Goal: Information Seeking & Learning: Understand process/instructions

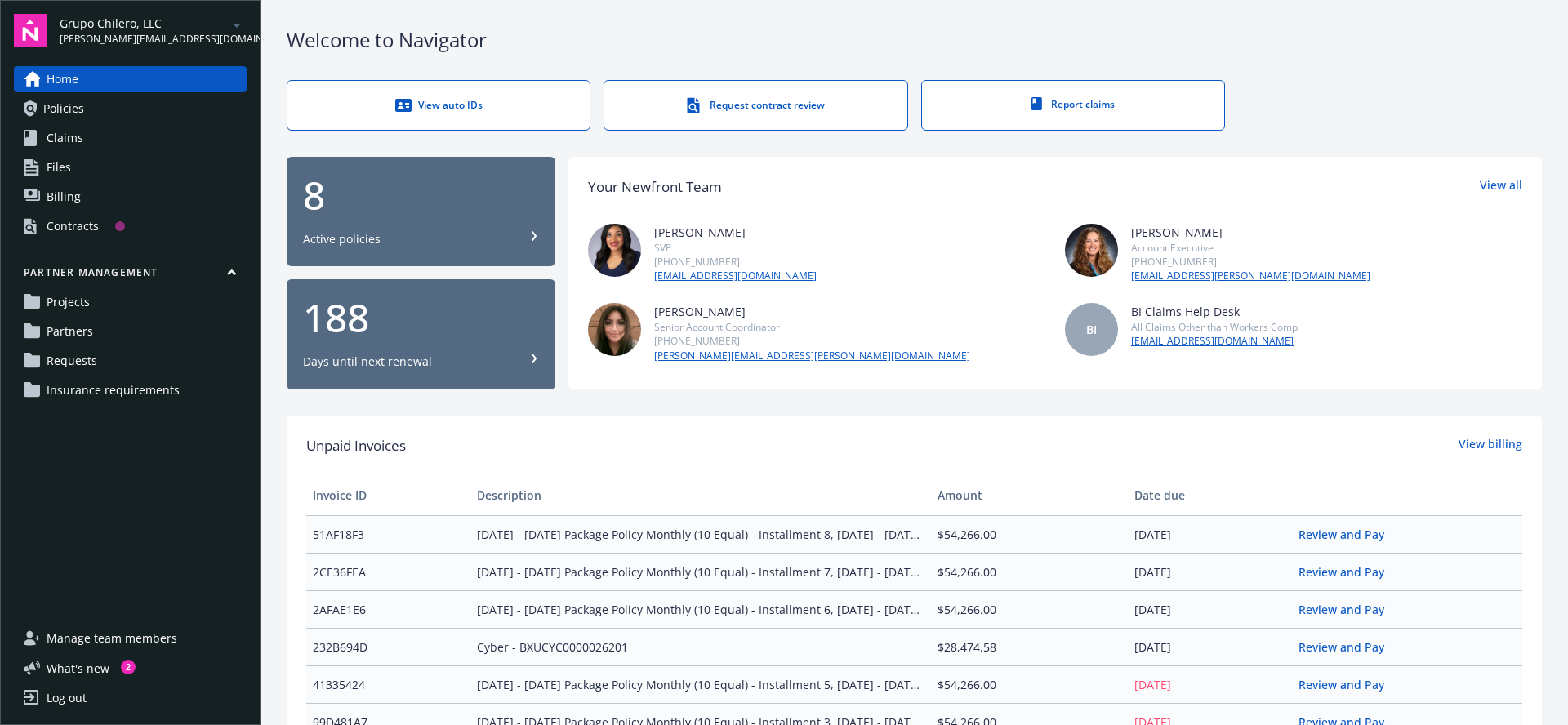
click at [115, 393] on span "Insurance requirements" at bounding box center [112, 390] width 133 height 26
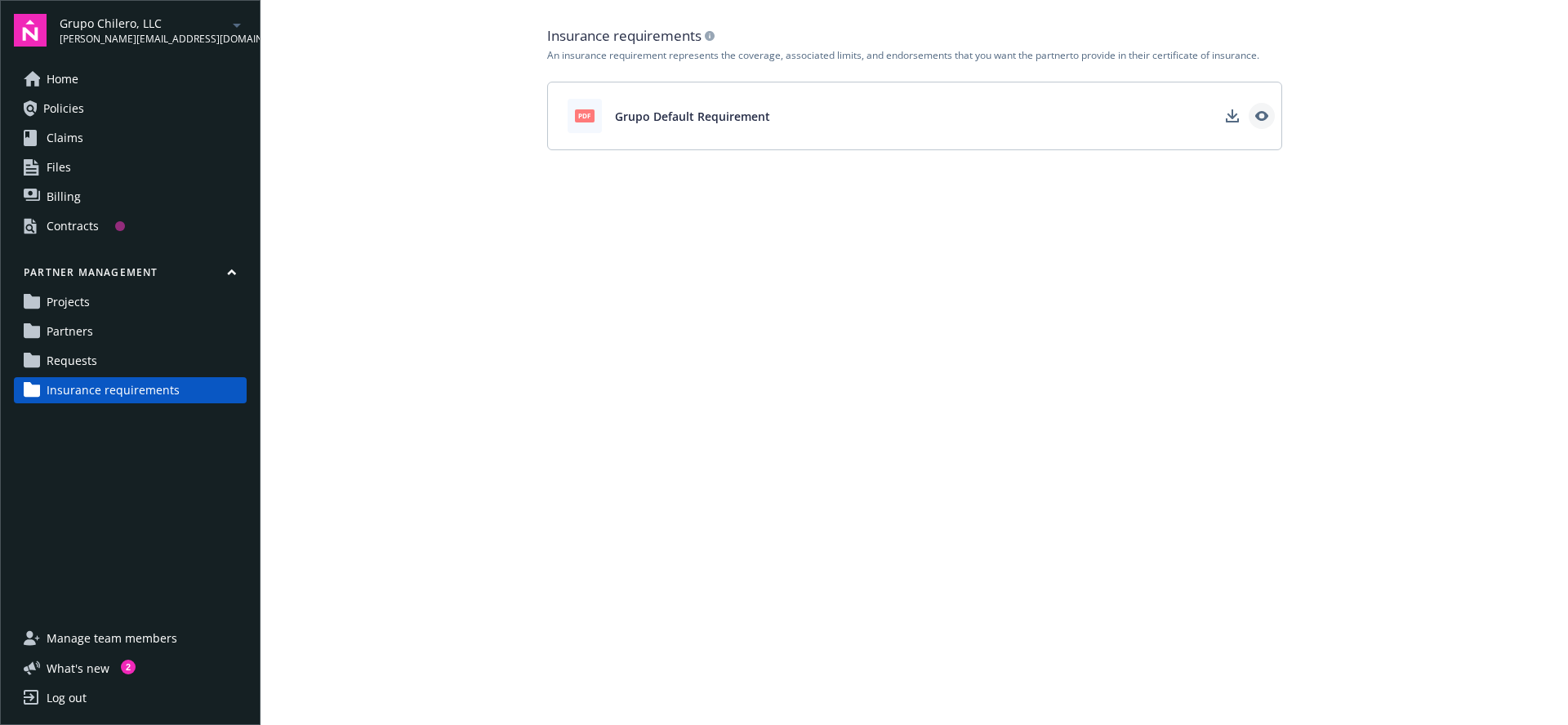
click at [1262, 113] on icon "View" at bounding box center [1261, 116] width 13 height 13
click at [890, 237] on main "Insurance requirements An insurance requirement represents the coverage, associ…" at bounding box center [914, 362] width 1308 height 725
